Goal: Download file/media

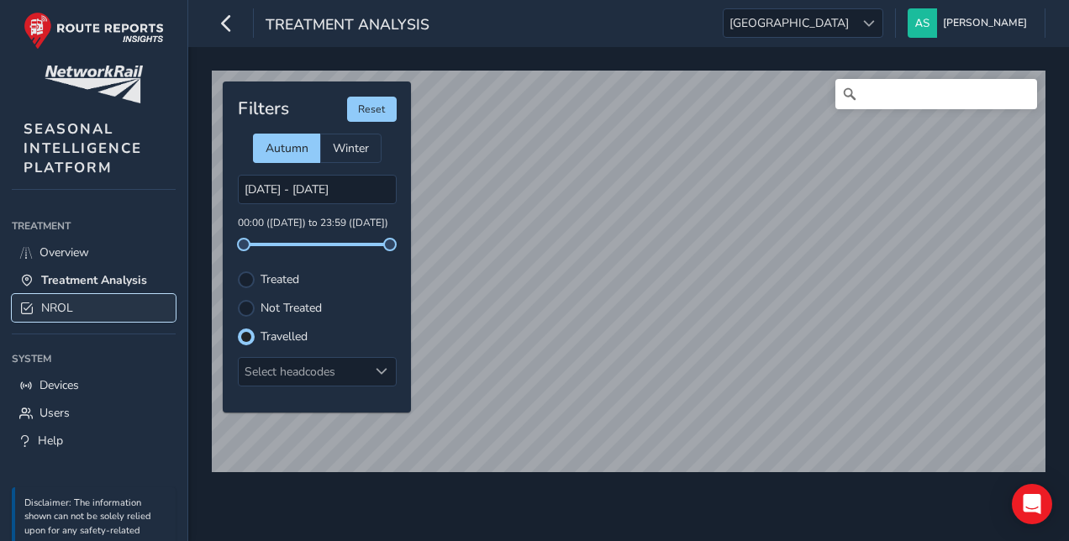
click at [106, 296] on link "NROL" at bounding box center [94, 308] width 164 height 28
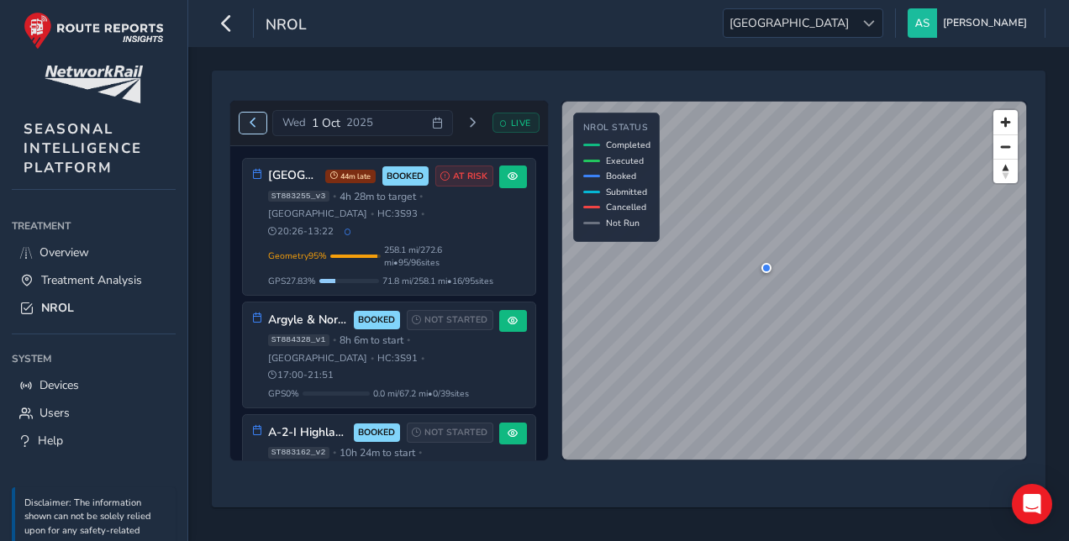
click at [251, 123] on span "Previous day" at bounding box center [253, 123] width 10 height 10
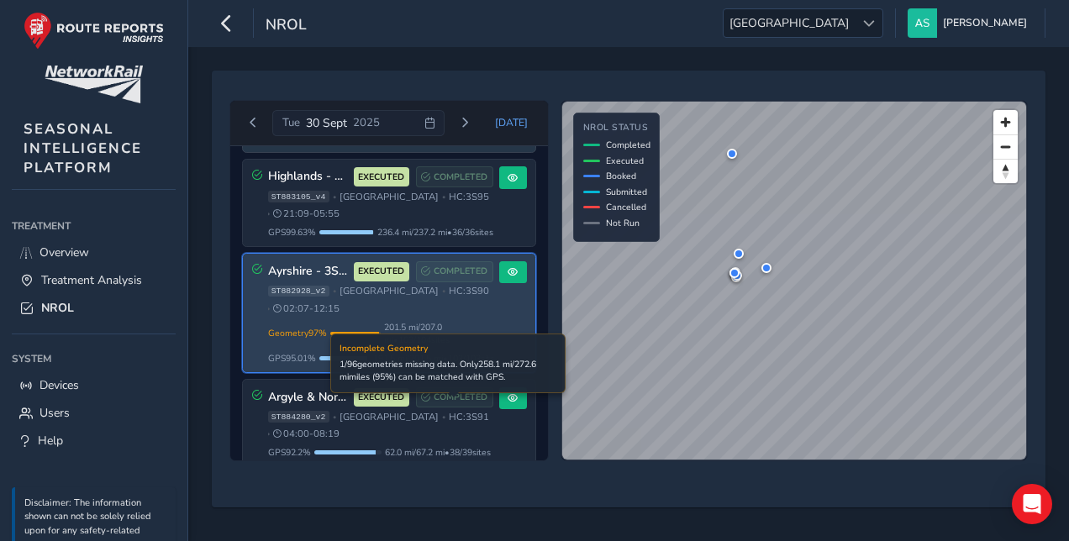
scroll to position [220, 0]
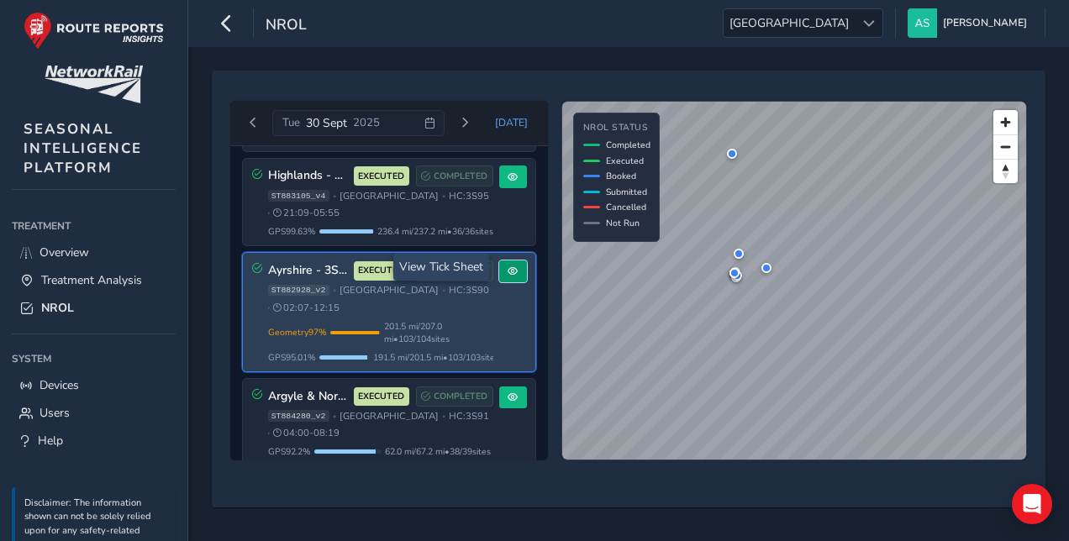
click at [499, 268] on button at bounding box center [513, 272] width 28 height 23
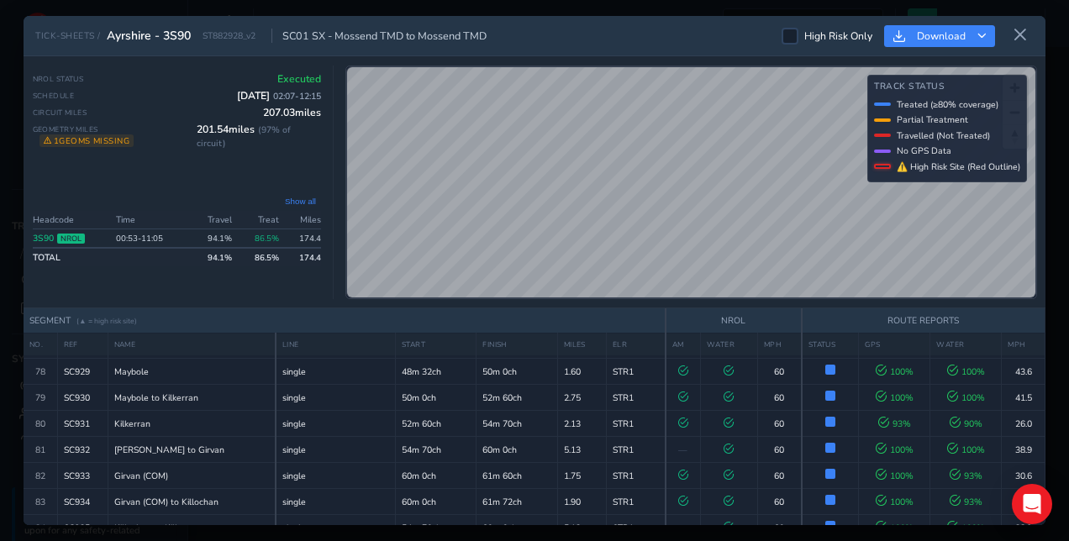
scroll to position [2206, 0]
click at [914, 40] on button "Download" at bounding box center [939, 36] width 111 height 23
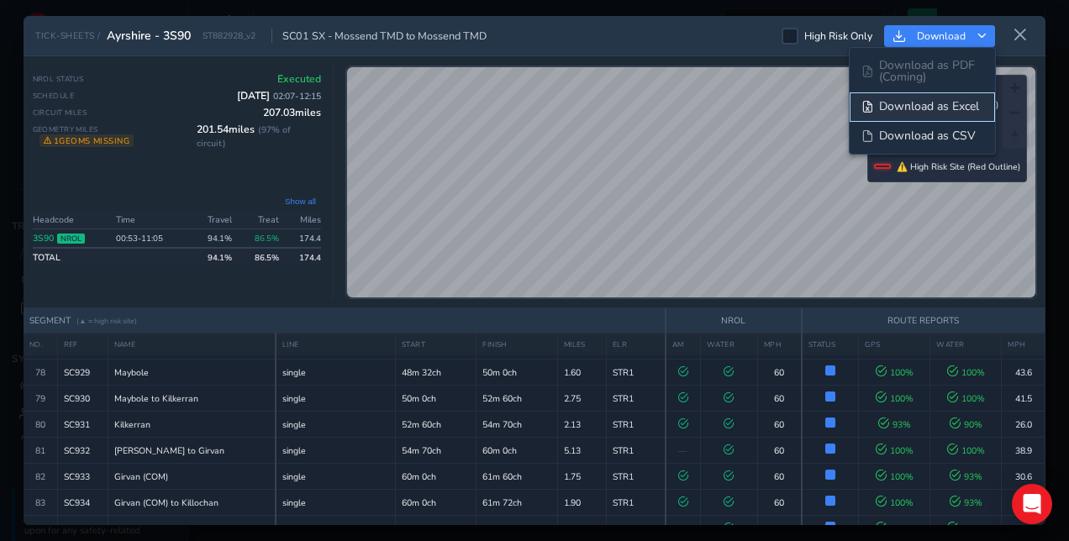
click at [935, 103] on span "Download as Excel" at bounding box center [929, 107] width 100 height 12
